Goal: Task Accomplishment & Management: Use online tool/utility

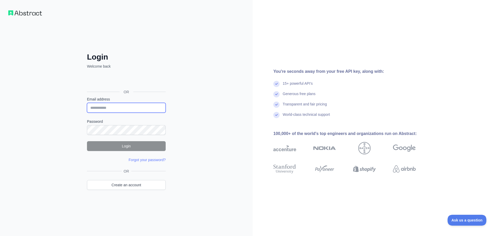
click at [120, 109] on input "Email address" at bounding box center [126, 108] width 79 height 10
click at [118, 187] on link "Create an account" at bounding box center [126, 185] width 79 height 10
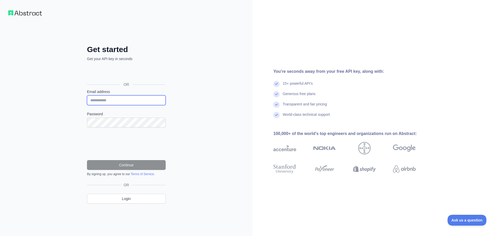
click at [119, 97] on input "Email address" at bounding box center [126, 100] width 79 height 10
type input "**********"
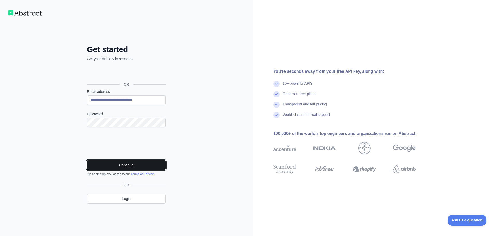
click at [128, 164] on button "Continue" at bounding box center [126, 165] width 79 height 10
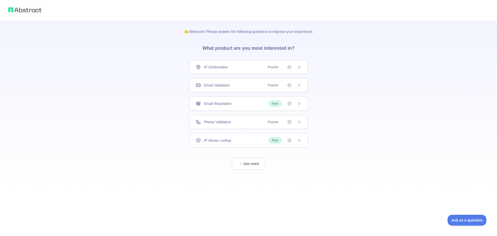
click at [299, 123] on icon at bounding box center [298, 122] width 1 height 2
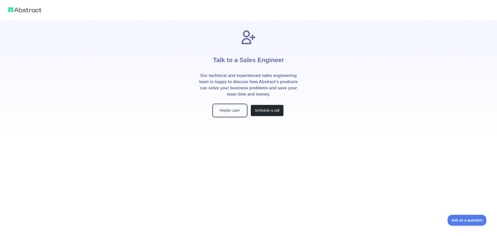
click at [238, 113] on button "Maybe Later" at bounding box center [229, 110] width 33 height 12
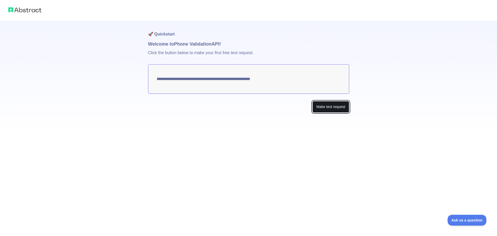
click at [334, 108] on button "Make test request" at bounding box center [330, 107] width 36 height 12
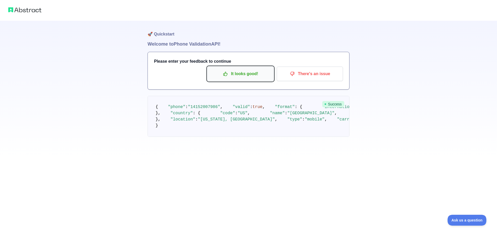
click at [243, 77] on p "It looks good!" at bounding box center [240, 73] width 58 height 9
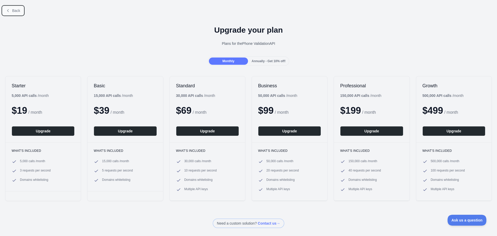
click at [14, 12] on span "Back" at bounding box center [16, 11] width 8 height 4
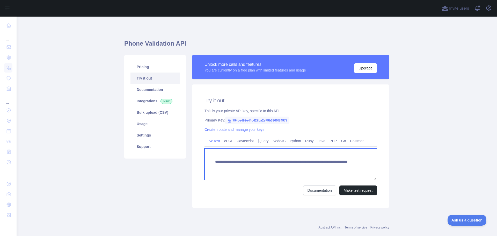
drag, startPoint x: 213, startPoint y: 163, endPoint x: 330, endPoint y: 167, distance: 117.5
click at [330, 167] on textarea "**********" at bounding box center [290, 164] width 172 height 32
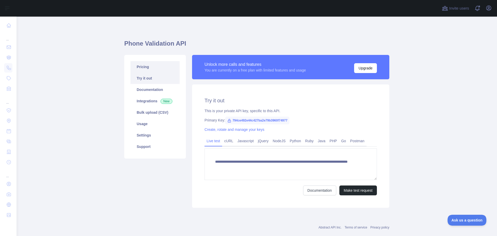
click at [139, 68] on link "Pricing" at bounding box center [154, 66] width 49 height 11
